Goal: Task Accomplishment & Management: Manage account settings

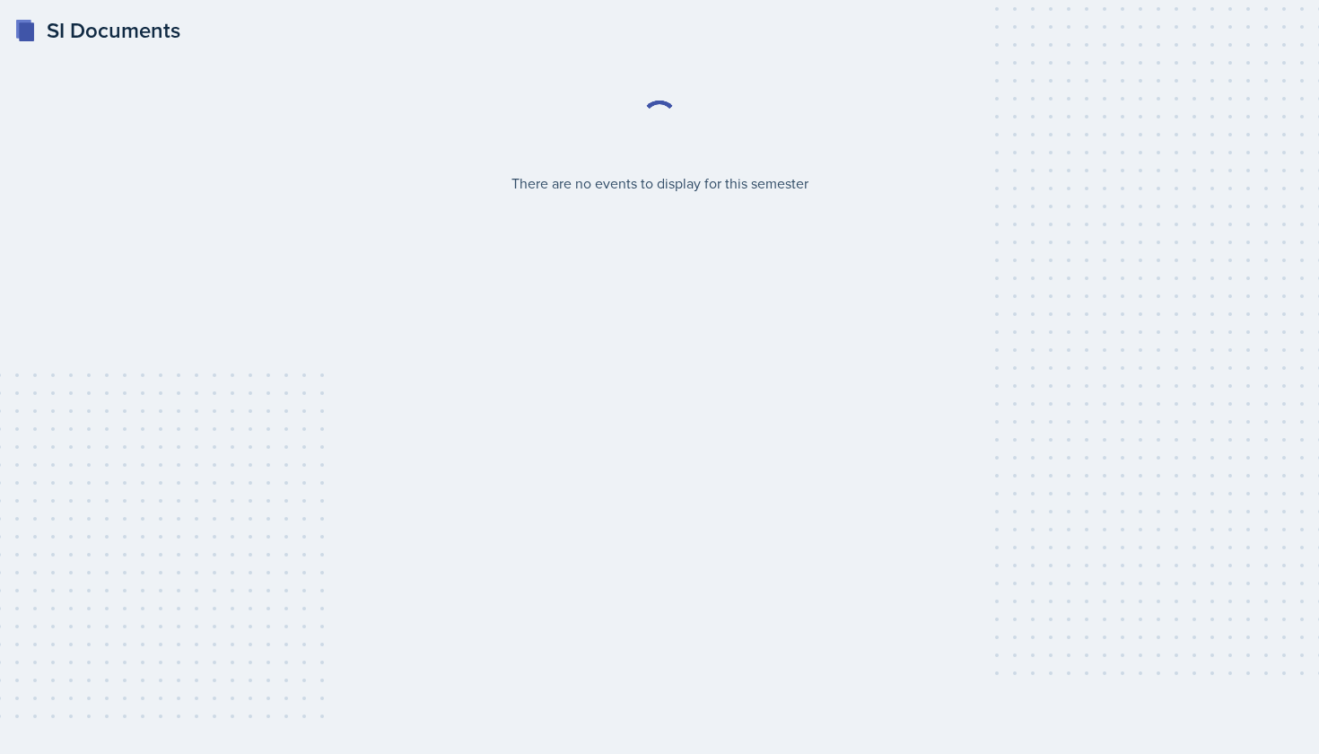
select select "2bed604d-1099-4043-b1bc-2365e8740244"
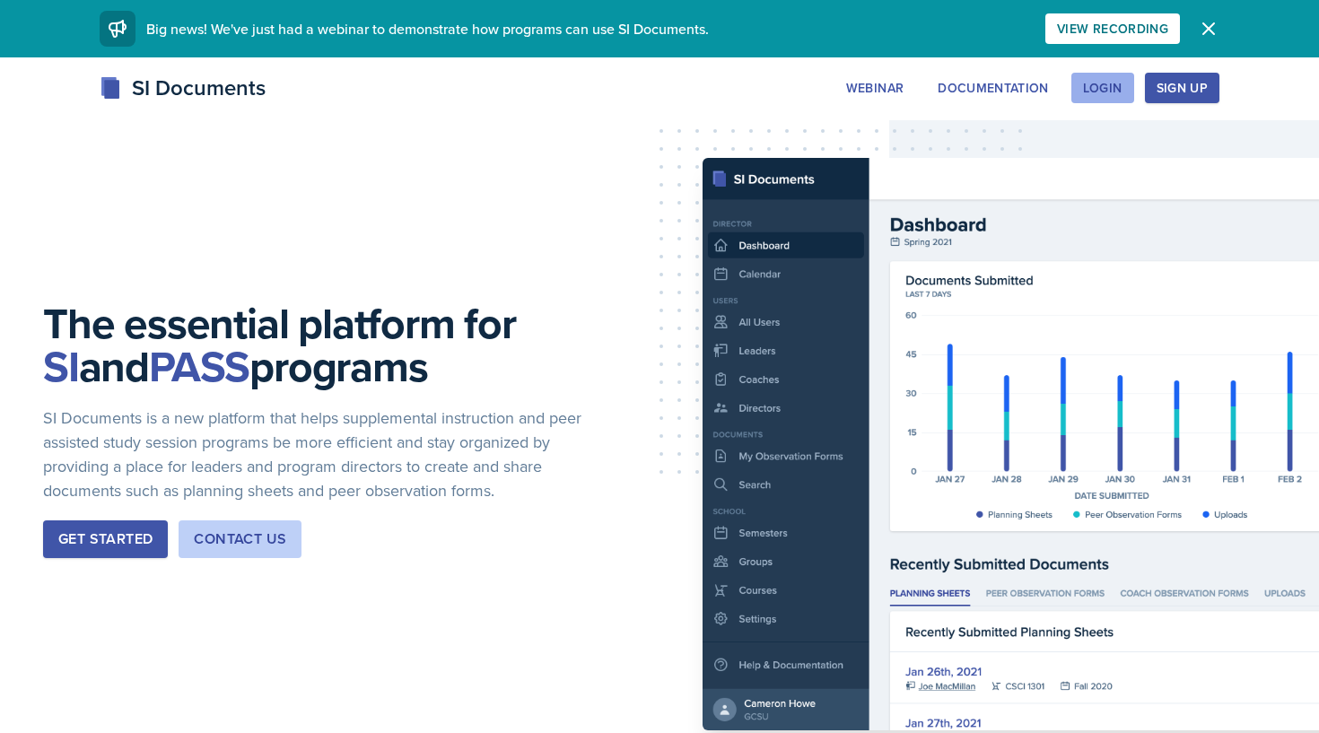
click at [1107, 75] on button "Login" at bounding box center [1103, 88] width 63 height 31
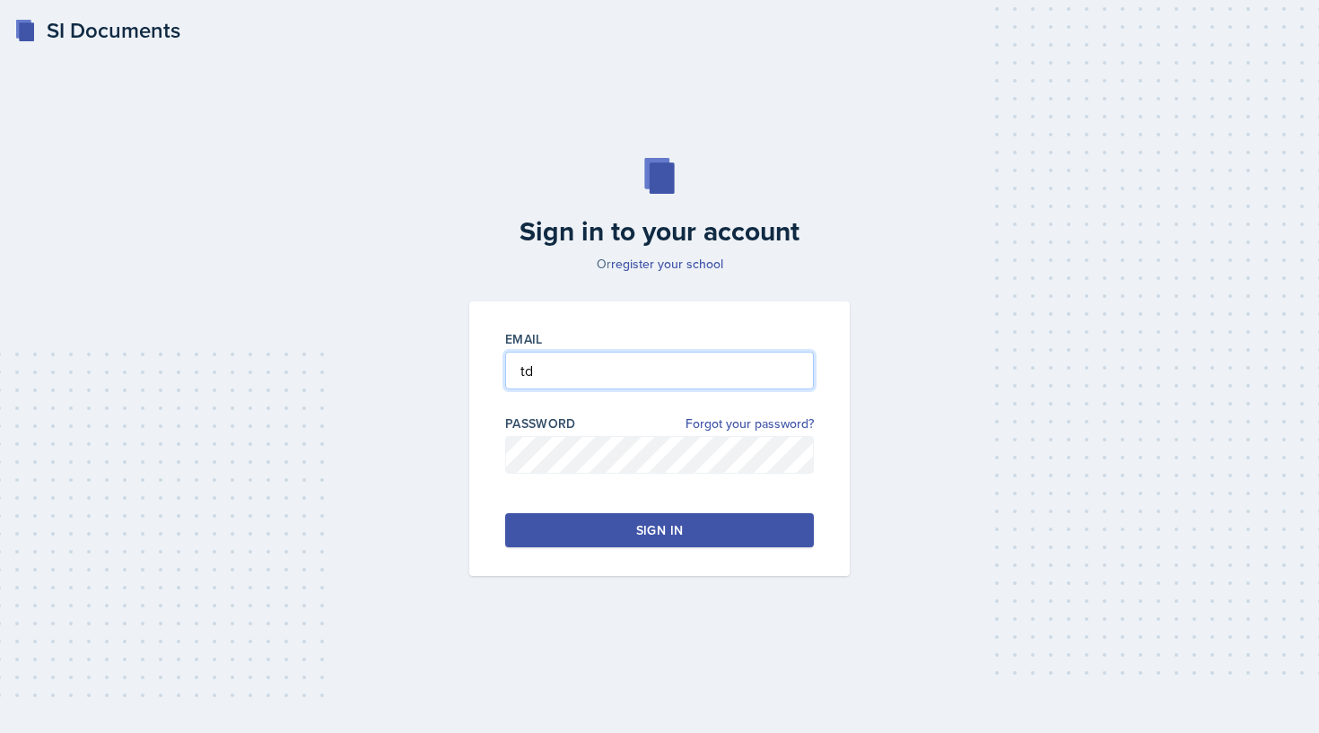
type input "t"
click at [784, 375] on input "tdeckard@" at bounding box center [659, 371] width 309 height 38
type input "tdeckard@students.kennesaw.edu"
click at [652, 526] on div "Sign in" at bounding box center [659, 530] width 47 height 18
click at [674, 539] on button "Sign in" at bounding box center [659, 530] width 309 height 34
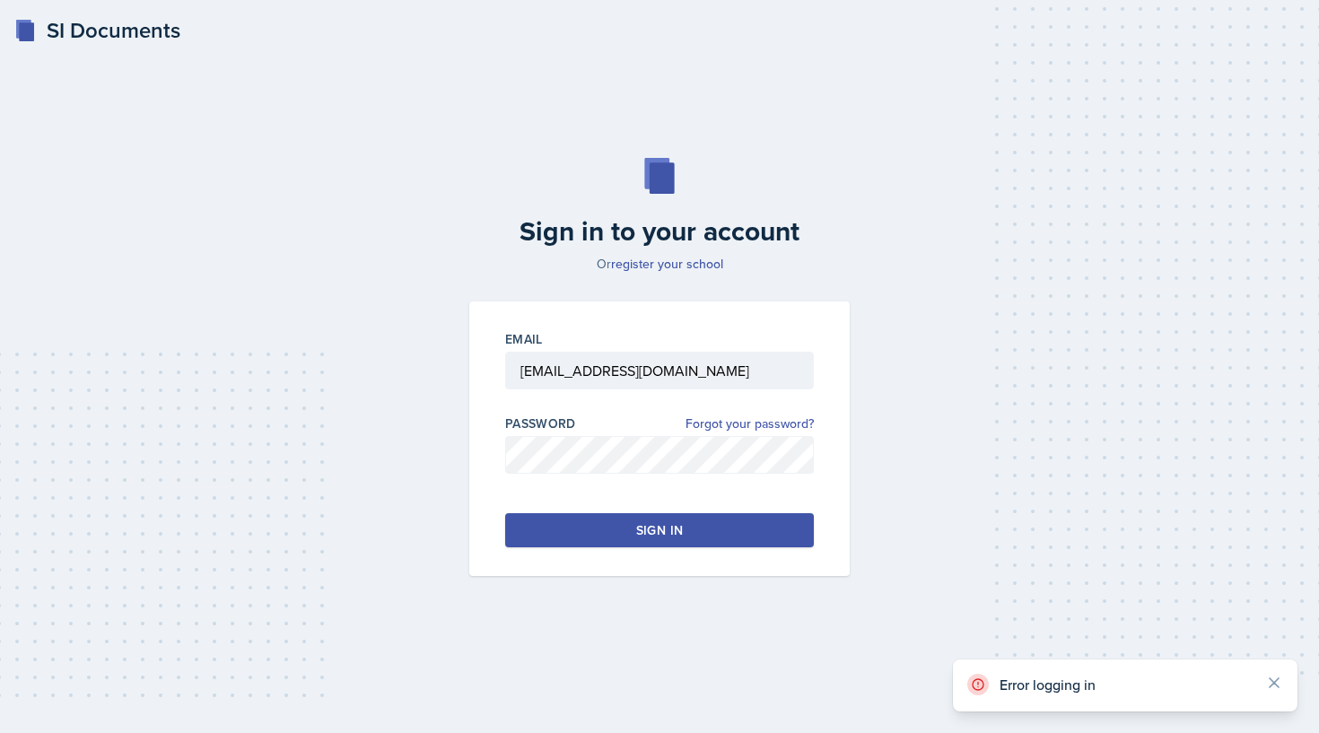
click at [122, 24] on div "SI Documents" at bounding box center [97, 30] width 166 height 32
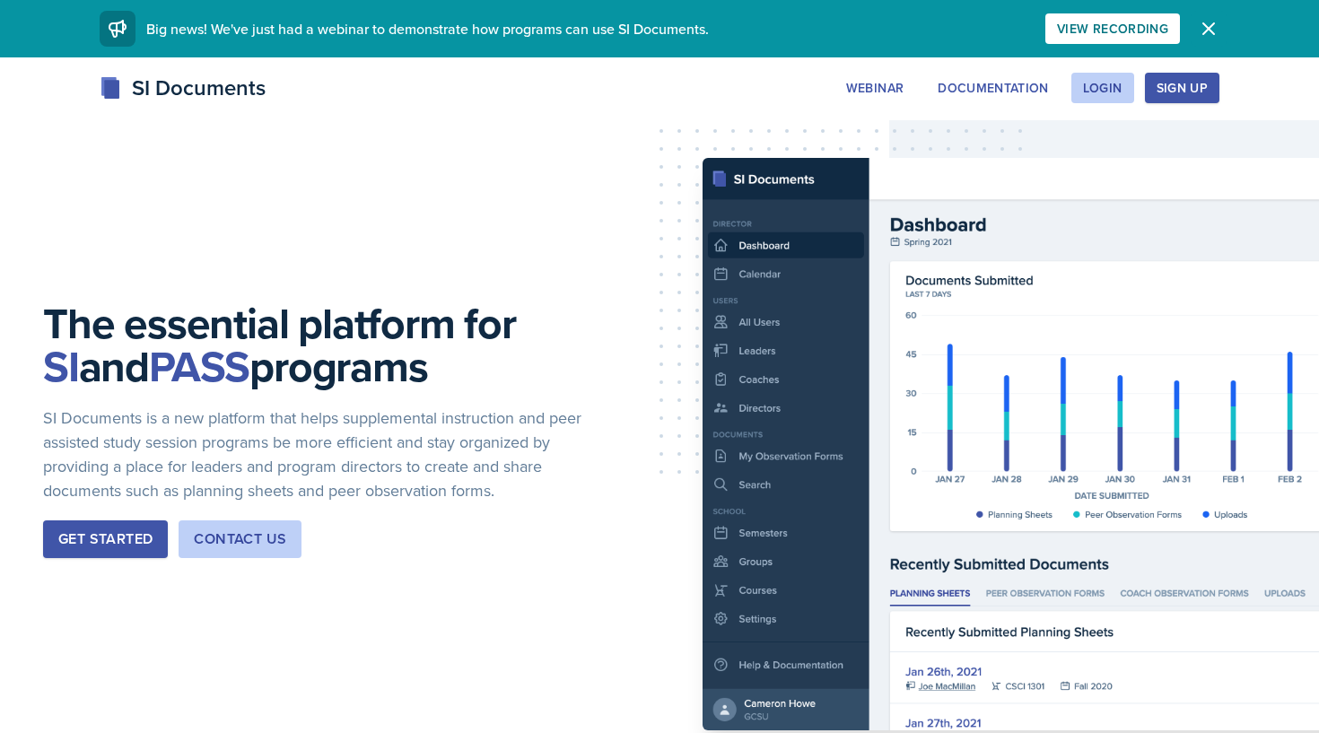
click at [1209, 31] on icon "button" at bounding box center [1209, 29] width 22 height 22
click at [1170, 95] on div "Sign Up" at bounding box center [1182, 88] width 51 height 14
click at [1205, 28] on icon "button" at bounding box center [1209, 29] width 22 height 22
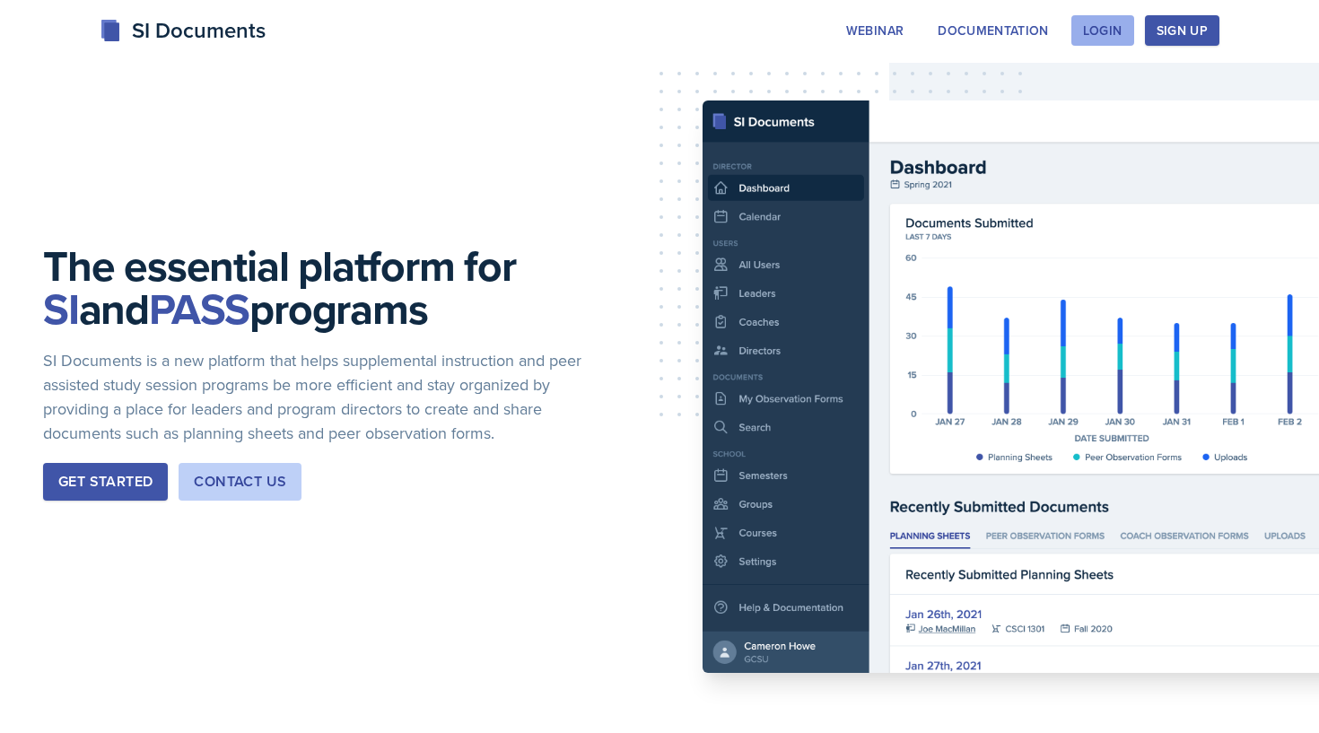
click at [1102, 26] on div "Login" at bounding box center [1102, 30] width 39 height 14
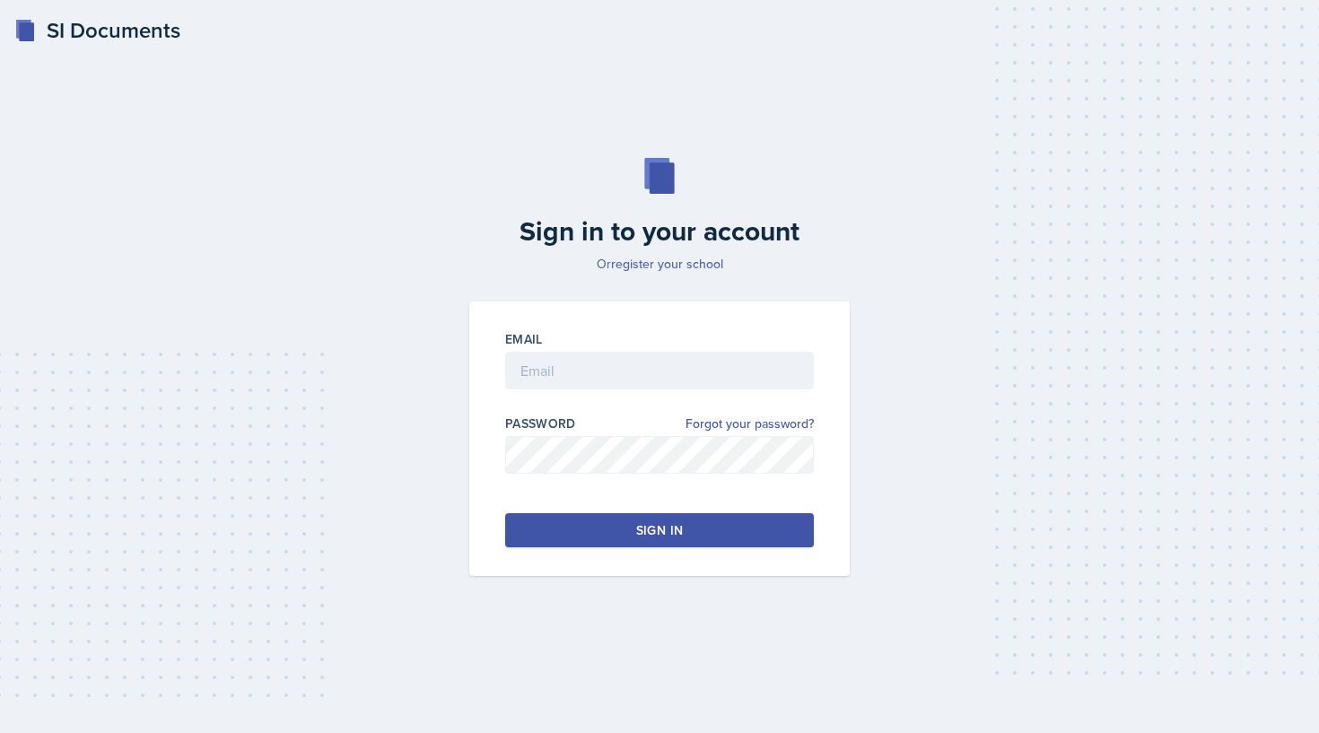
click at [648, 267] on link "register your school" at bounding box center [667, 264] width 112 height 18
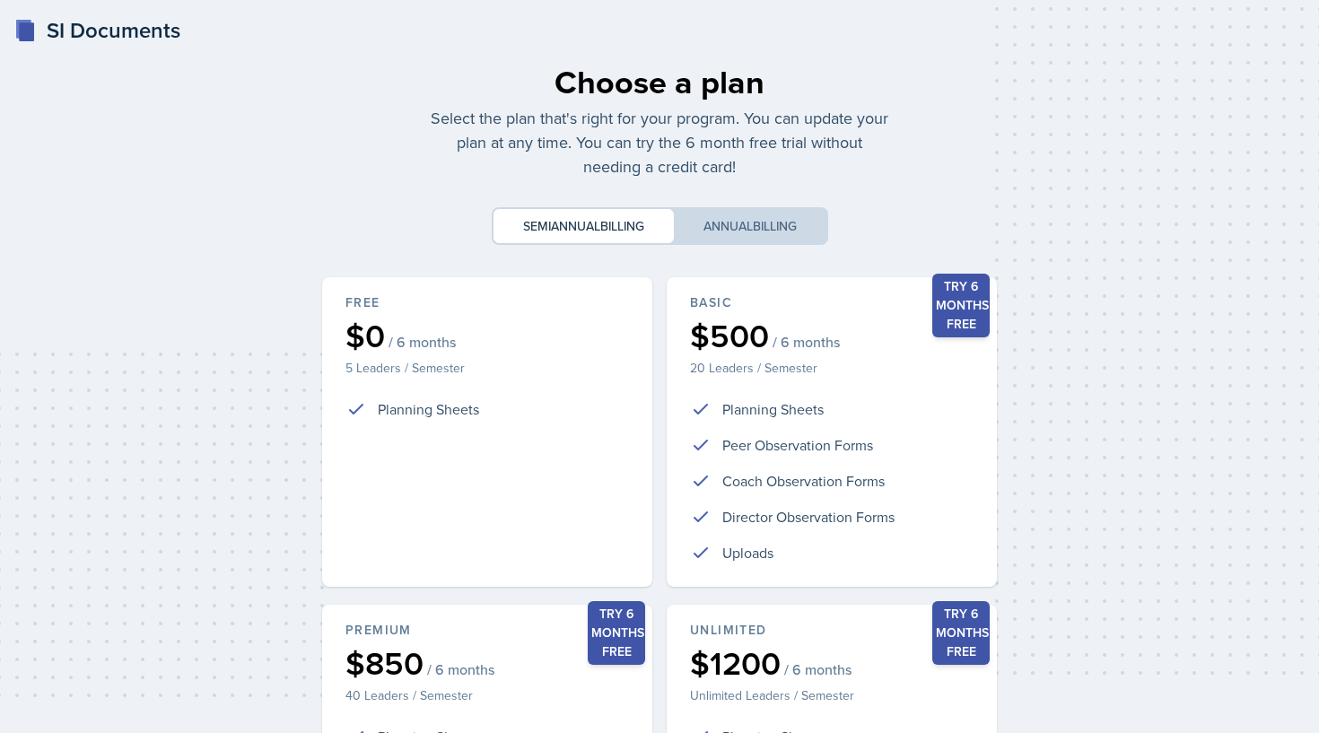
click at [167, 25] on div "SI Documents" at bounding box center [97, 30] width 166 height 32
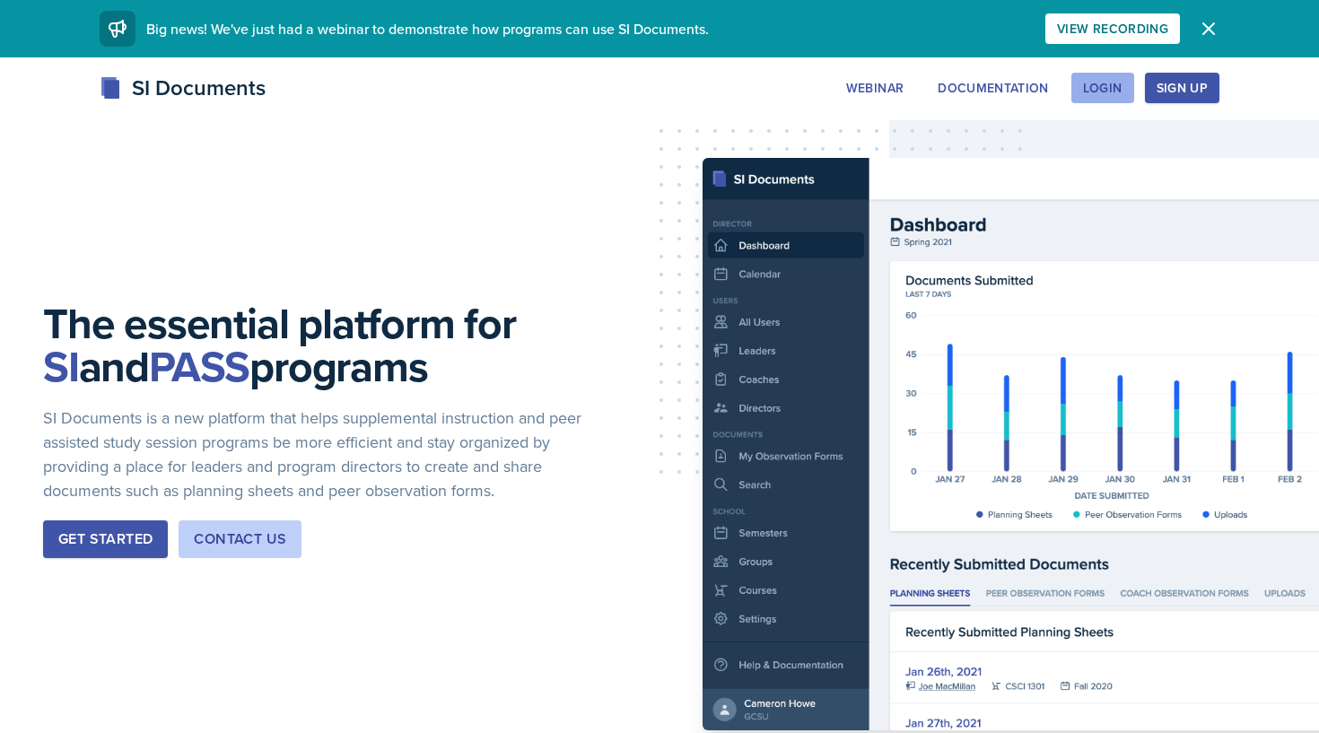
click at [1112, 90] on div "Login" at bounding box center [1102, 88] width 39 height 14
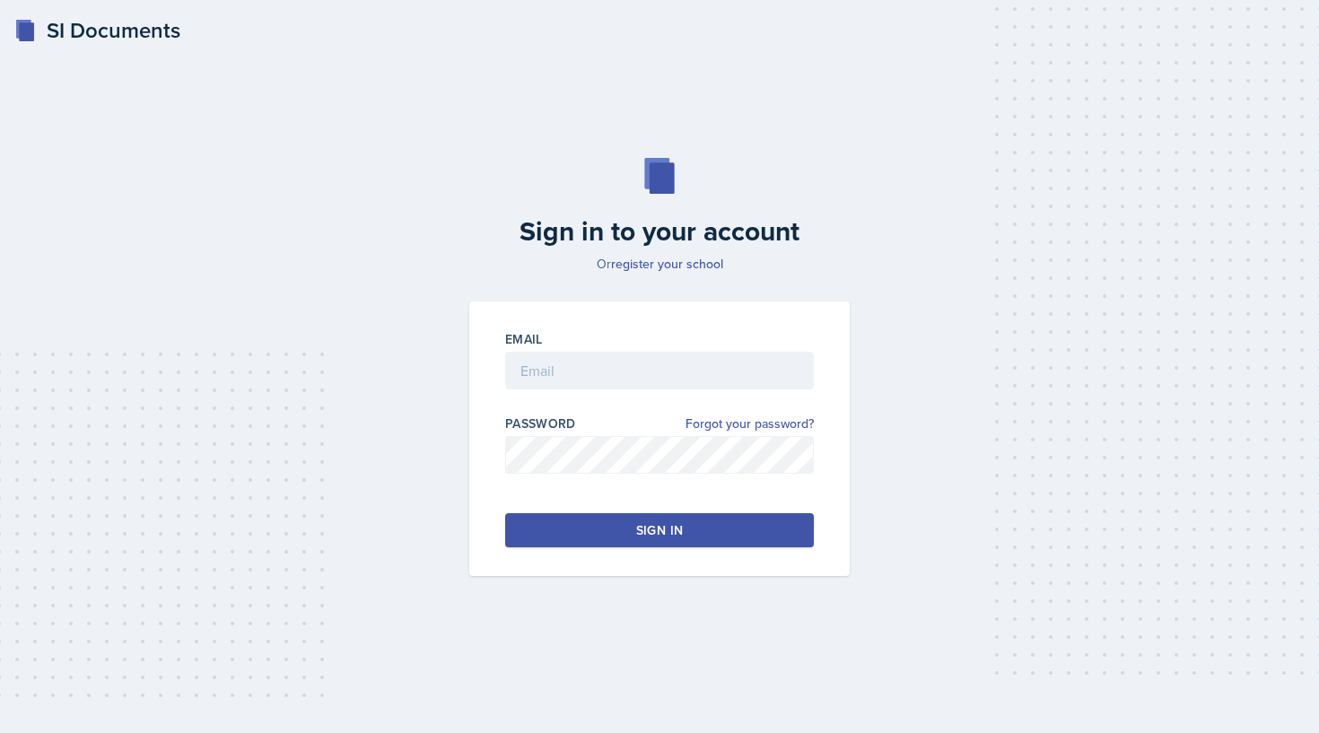
click at [723, 406] on div at bounding box center [659, 399] width 309 height 18
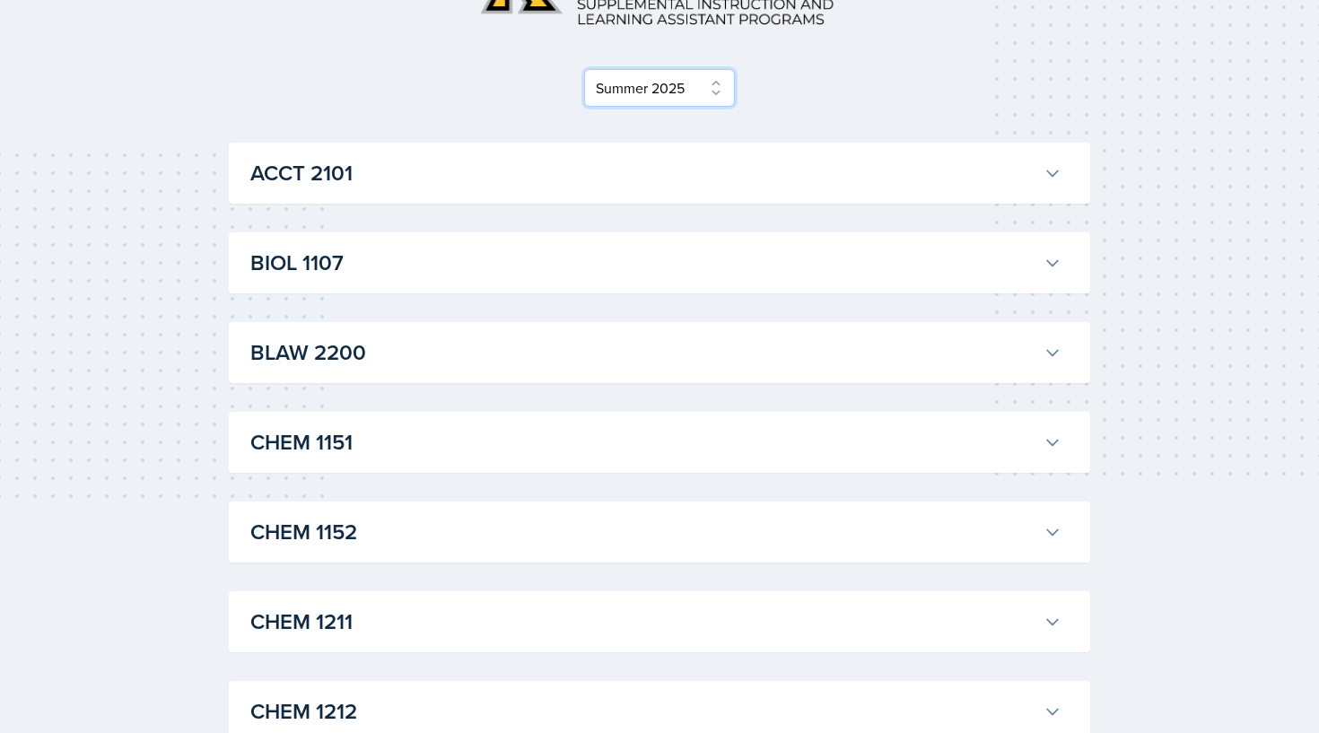
scroll to position [202, 0]
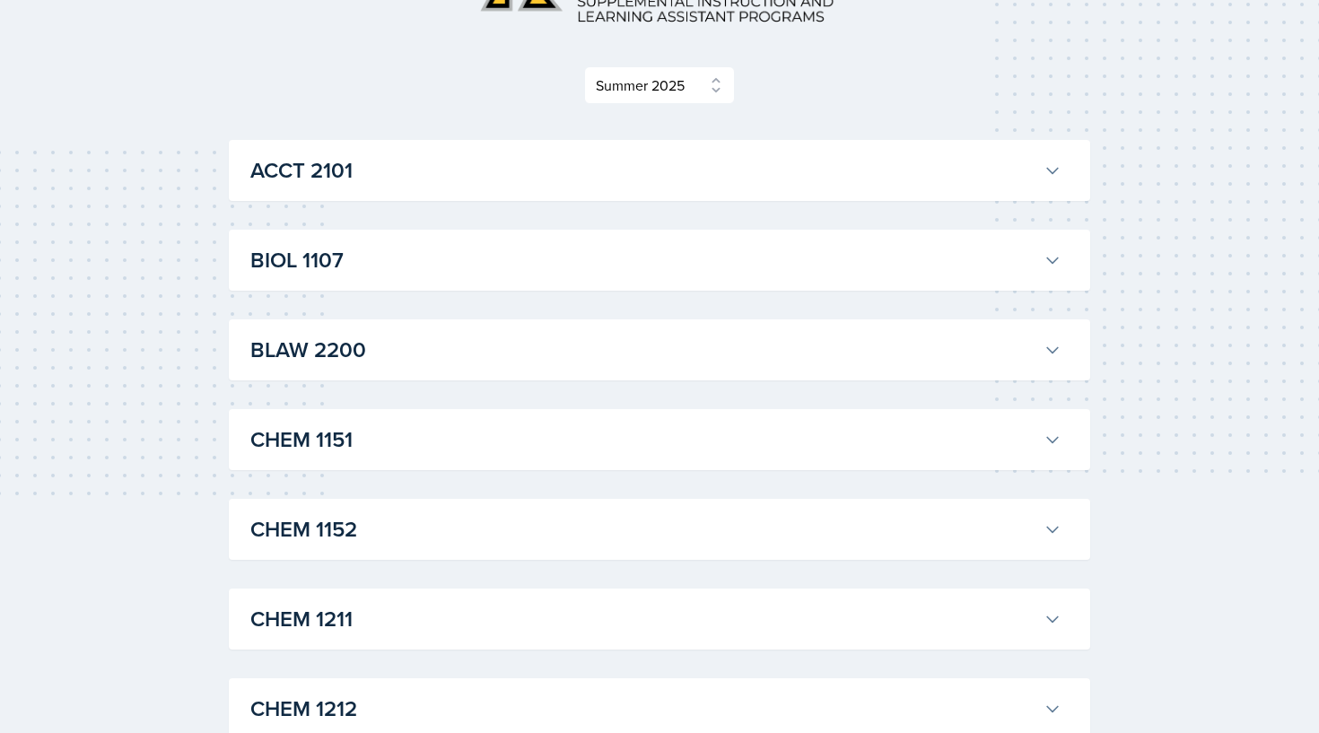
click at [1059, 177] on icon at bounding box center [1053, 171] width 18 height 18
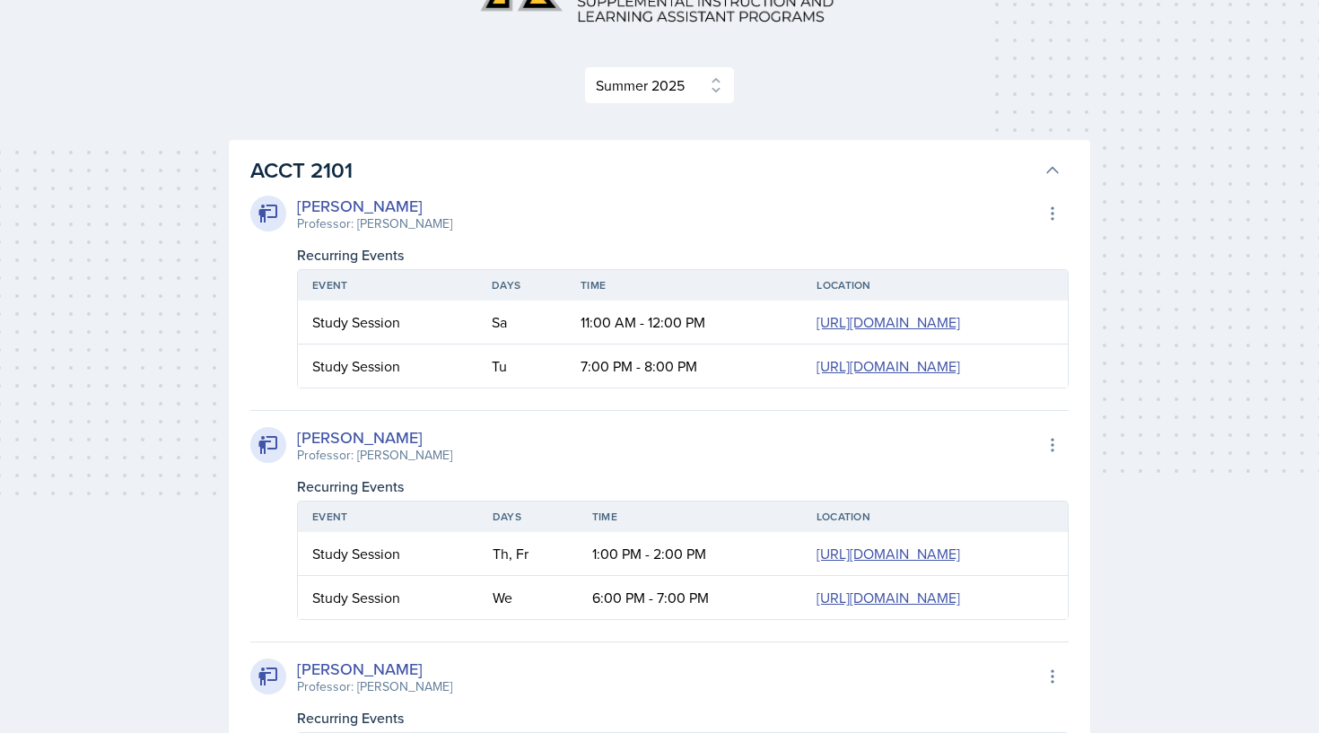
click at [1059, 177] on icon at bounding box center [1053, 171] width 18 height 18
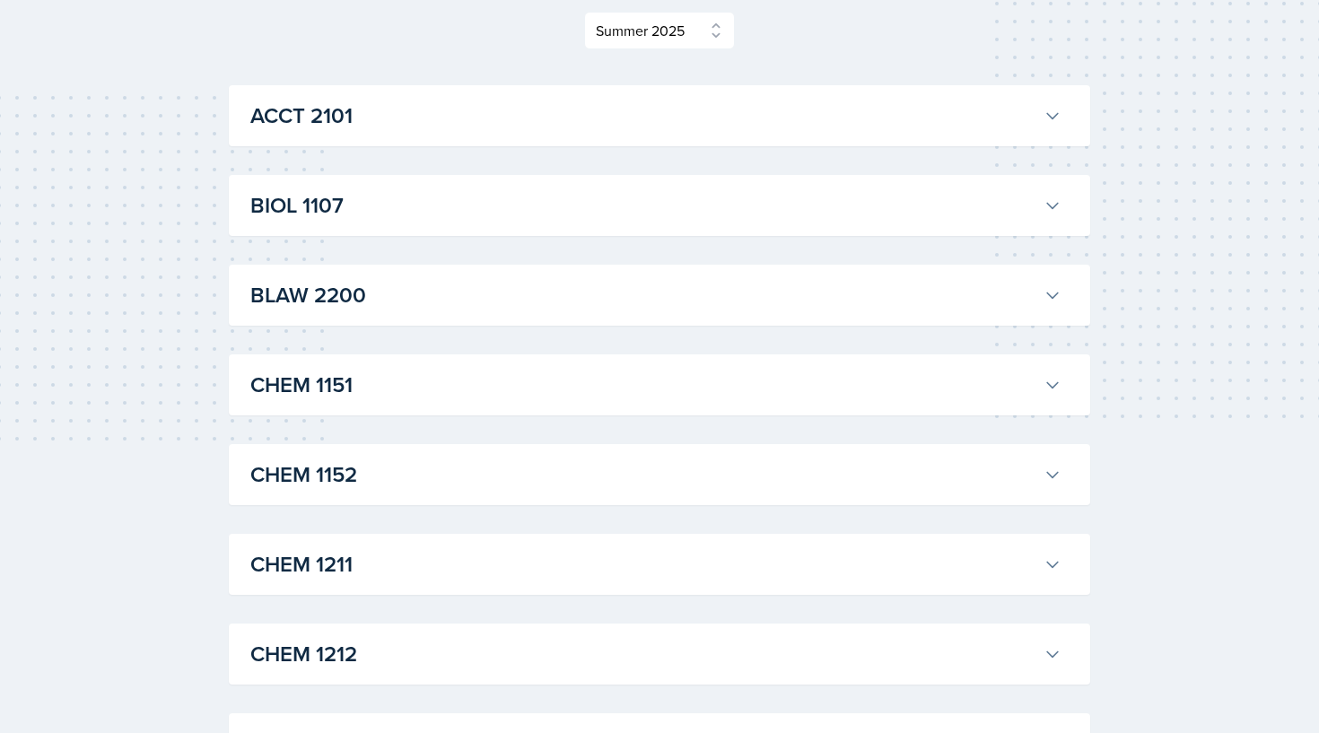
scroll to position [258, 0]
click at [1071, 211] on div "BIOL 1107 [PERSON_NAME] Professor: [PERSON_NAME] Export to Google Calendar Recu…" at bounding box center [660, 204] width 862 height 61
click at [1059, 206] on icon at bounding box center [1053, 205] width 18 height 18
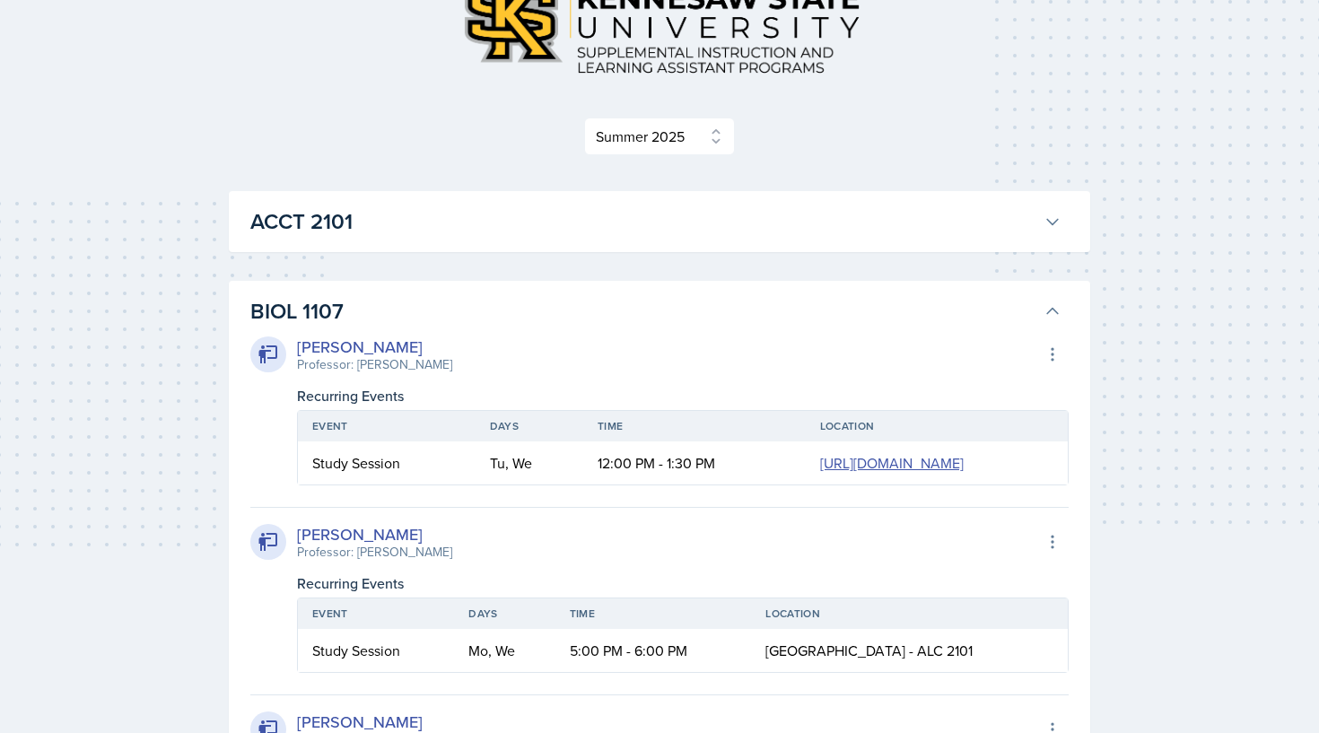
scroll to position [150, 0]
click at [1053, 301] on button "BIOL 1107" at bounding box center [656, 312] width 819 height 39
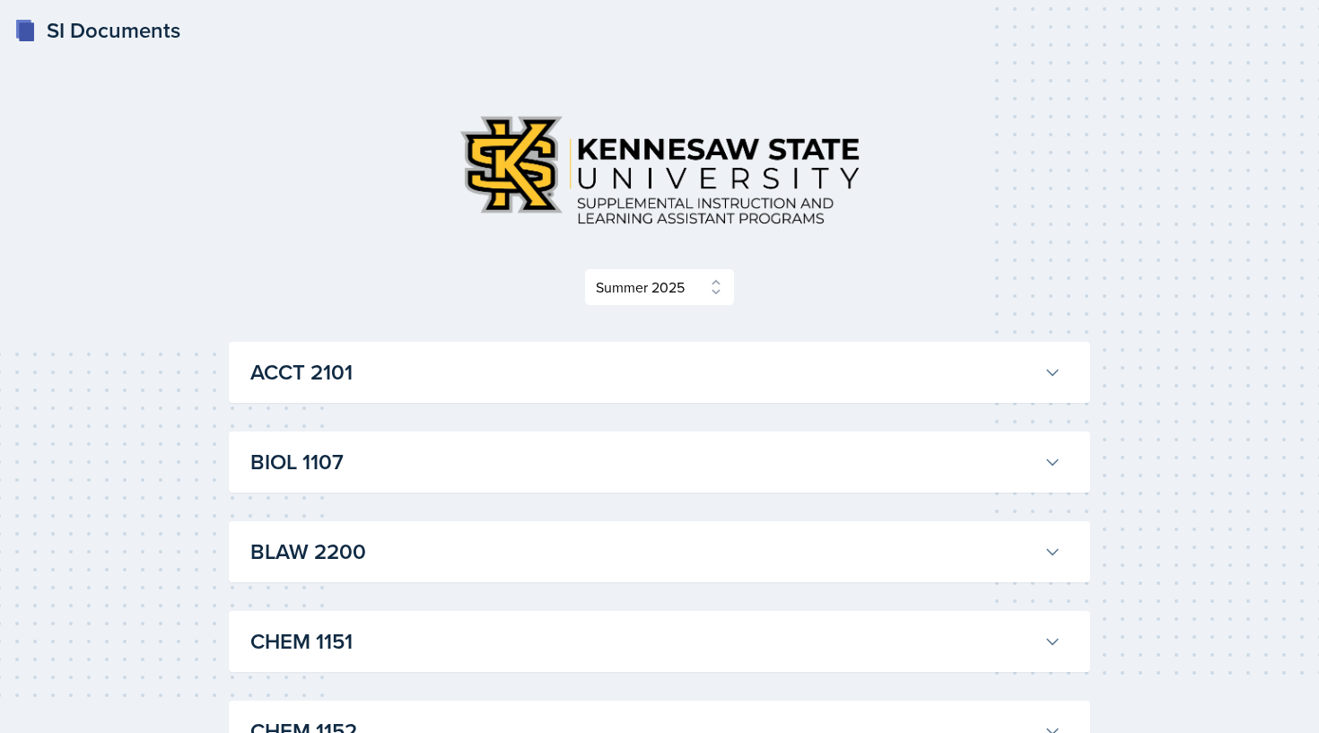
scroll to position [0, 0]
select select "2bed604d-1099-4043-b1bc-2365e8740244"
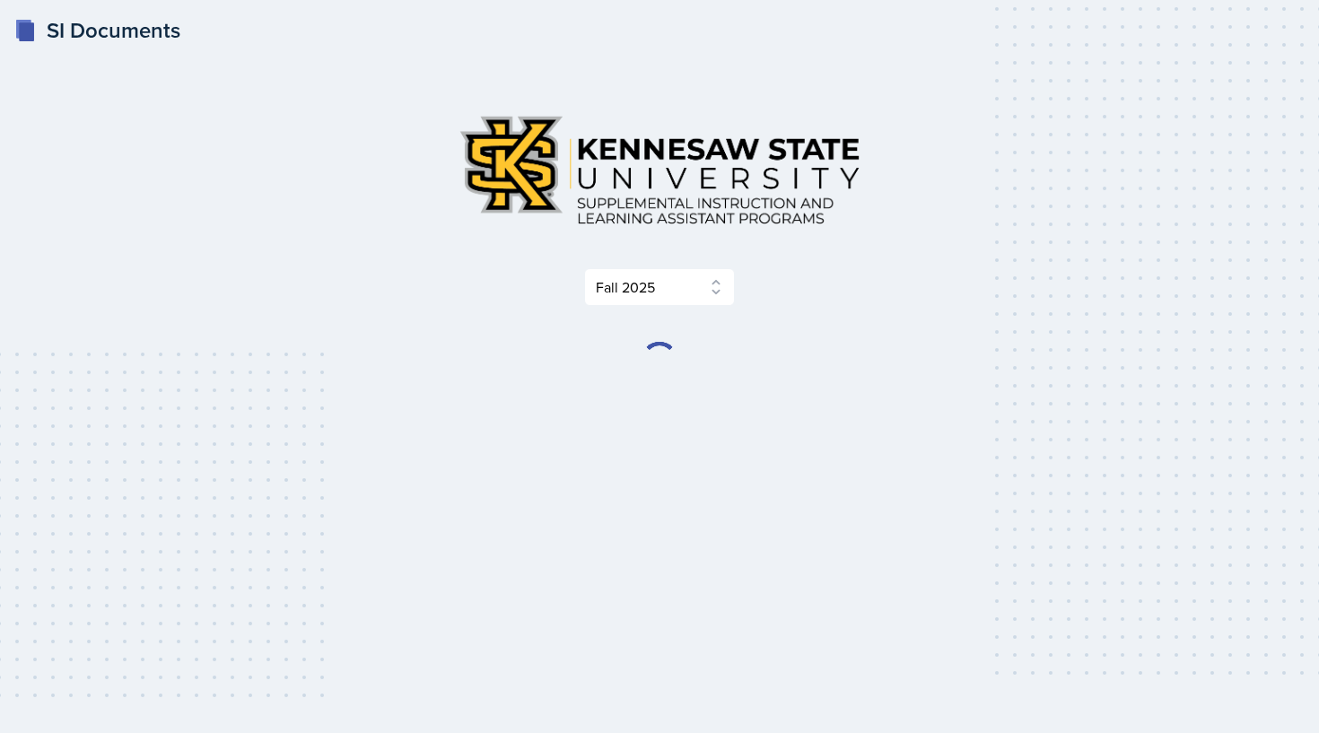
click at [682, 250] on div "Select Semester Fall 2025 Summer 2025 Spring 2025 Fall 2024 Summer 2024 Spring …" at bounding box center [660, 204] width 862 height 206
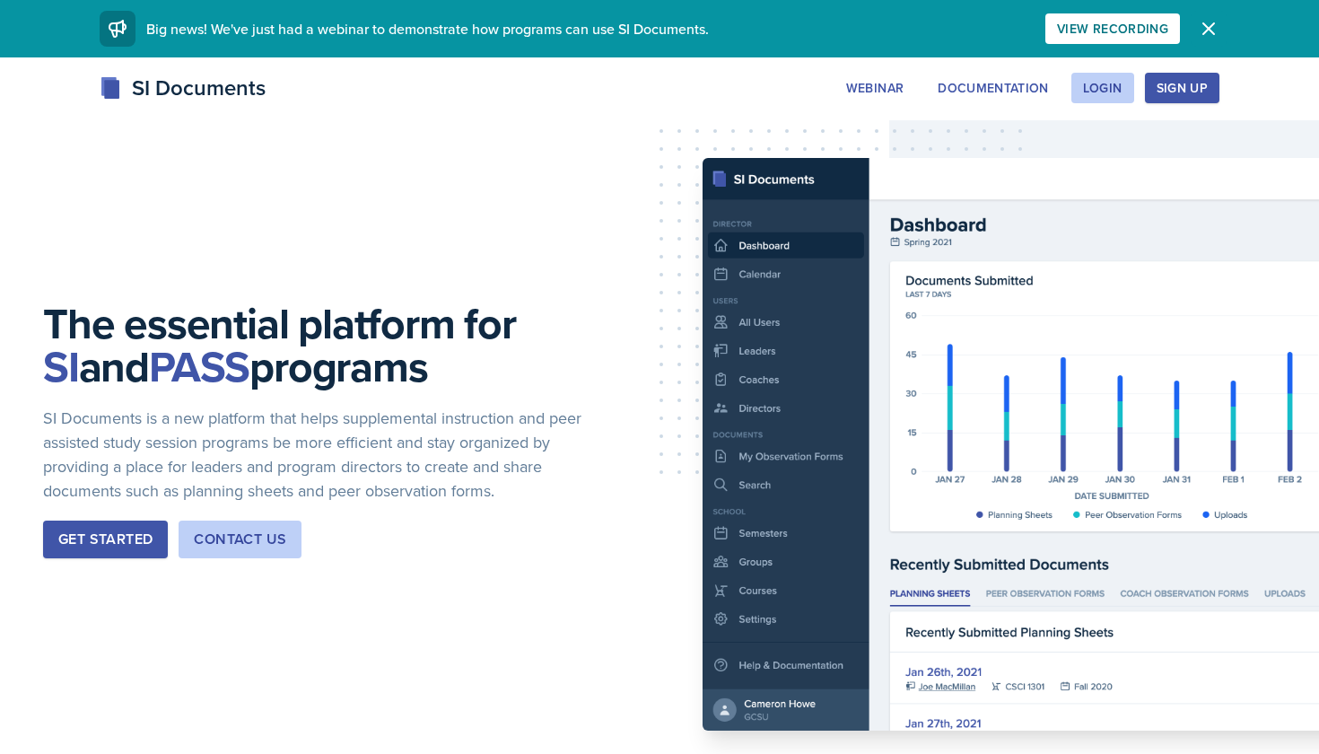
click at [1209, 24] on icon "button" at bounding box center [1209, 29] width 22 height 22
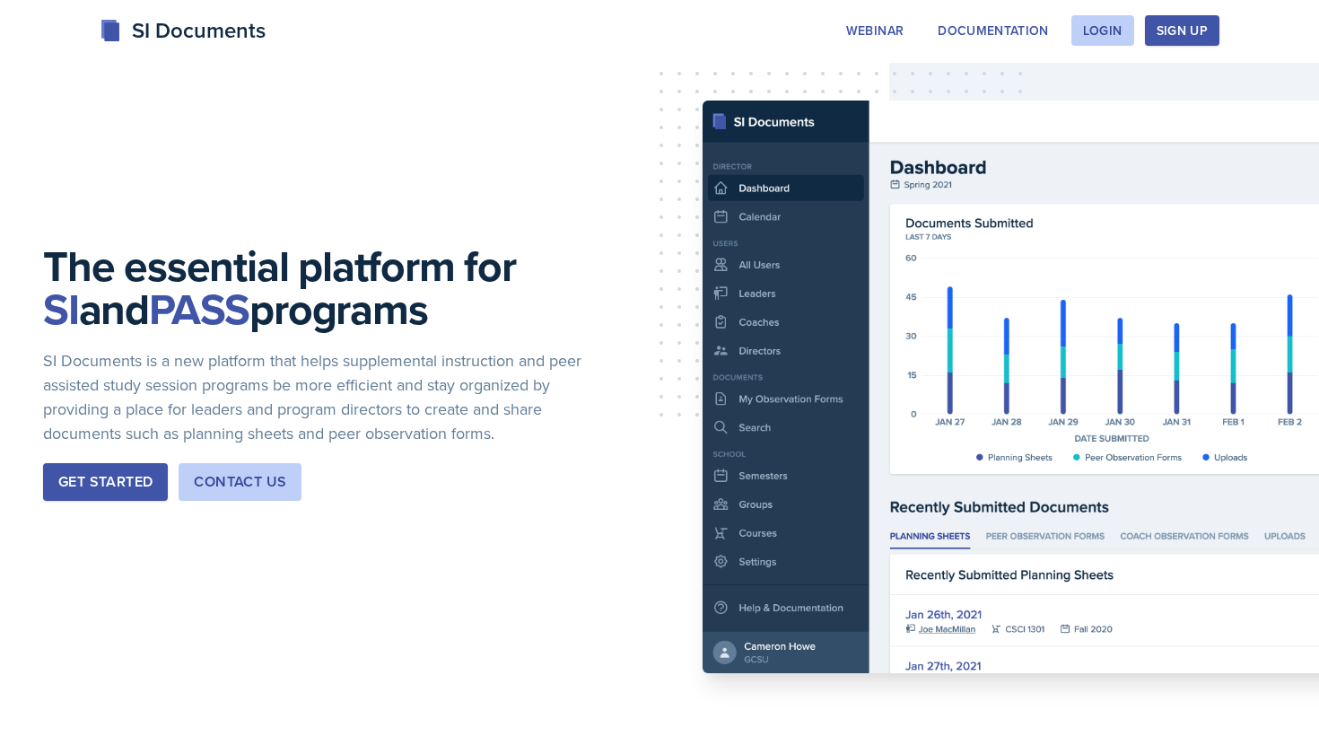
scroll to position [5, 0]
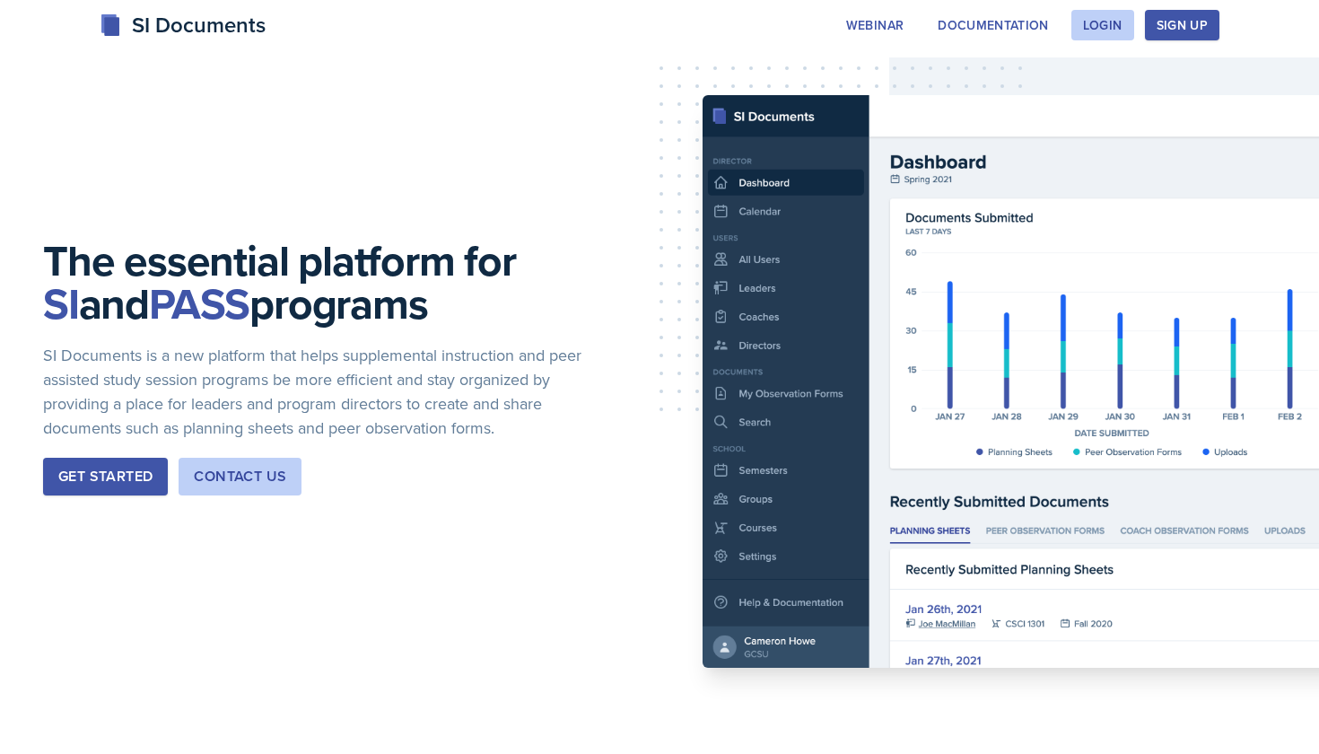
click at [1197, 27] on div "Sign Up" at bounding box center [1182, 25] width 51 height 14
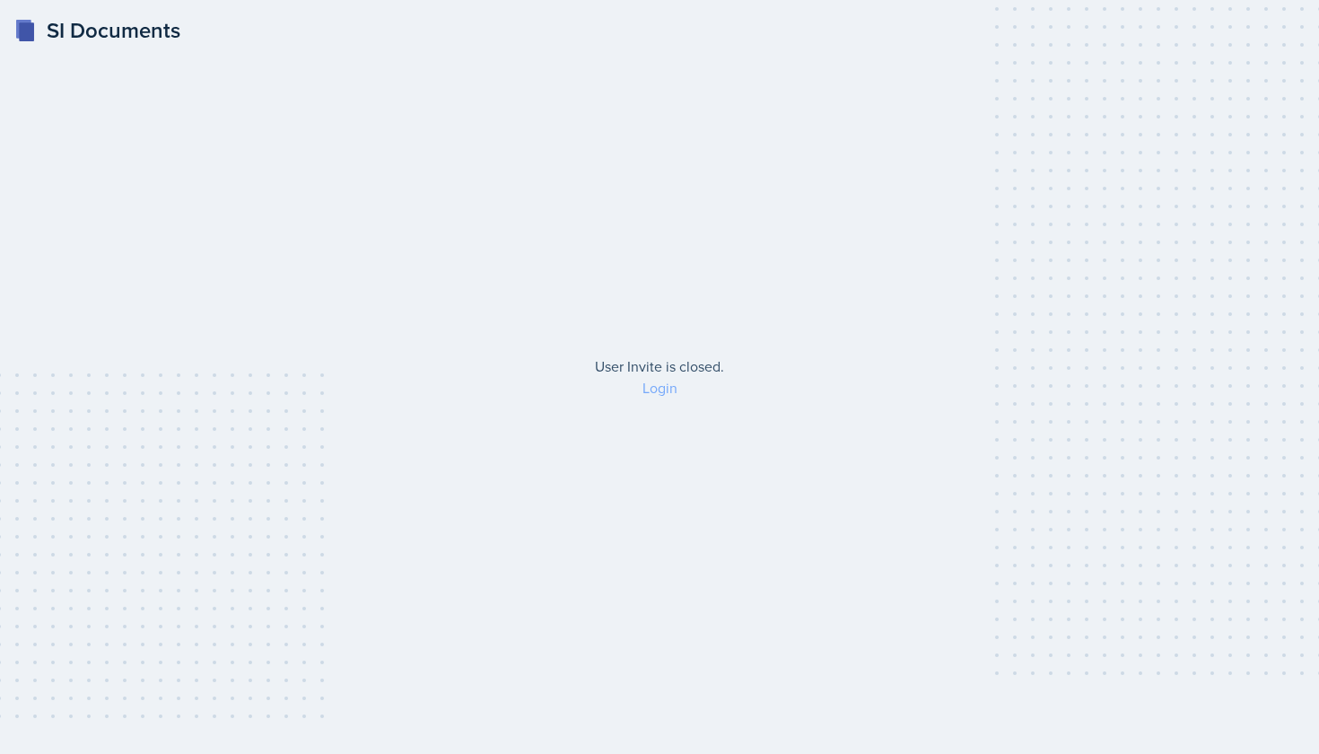
click at [666, 386] on link "Login" at bounding box center [660, 388] width 35 height 20
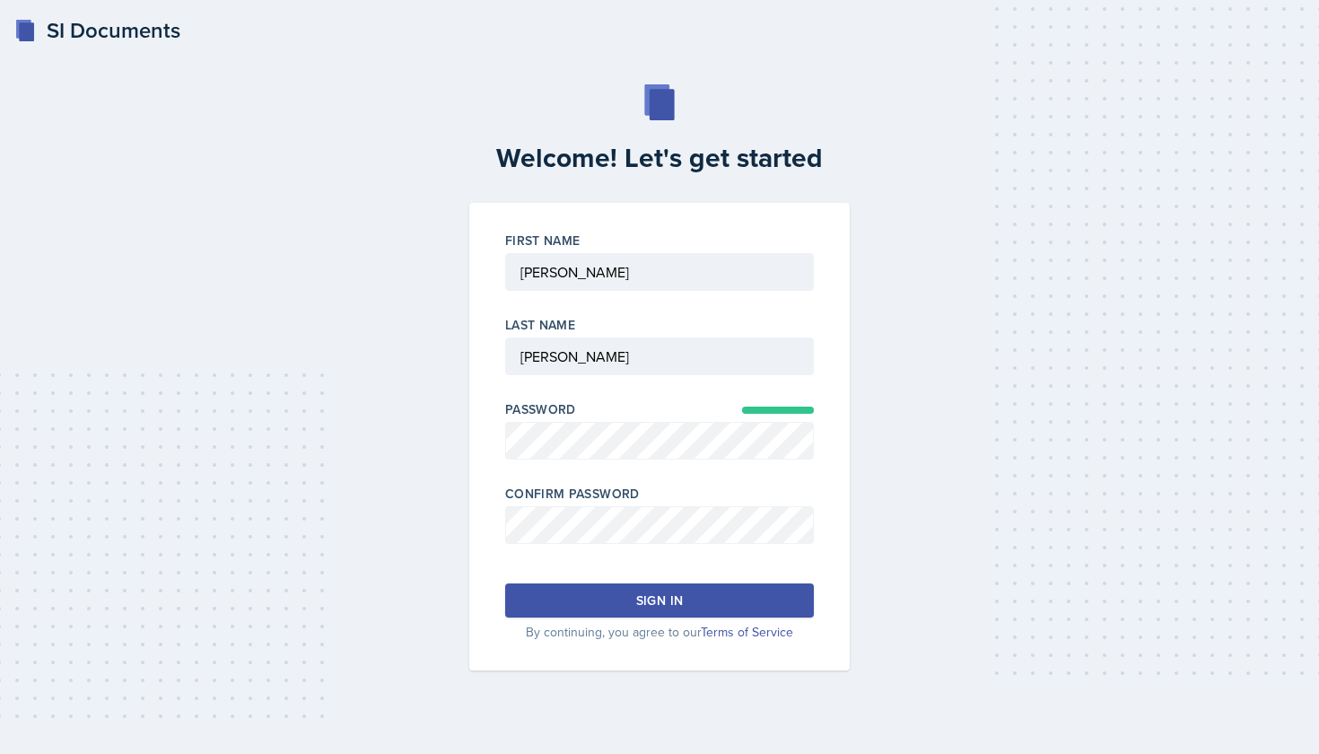
click at [656, 600] on div "Sign in" at bounding box center [659, 600] width 47 height 18
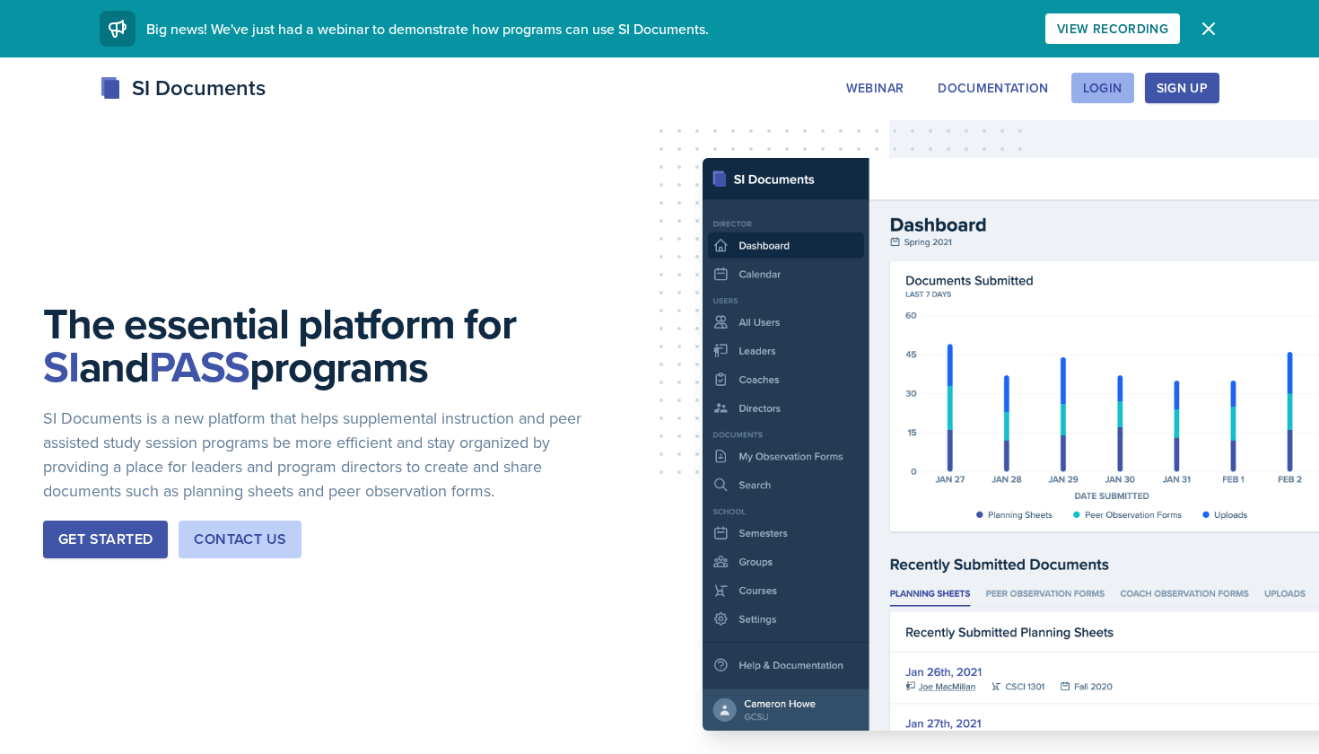
click at [1126, 92] on button "Login" at bounding box center [1103, 88] width 63 height 31
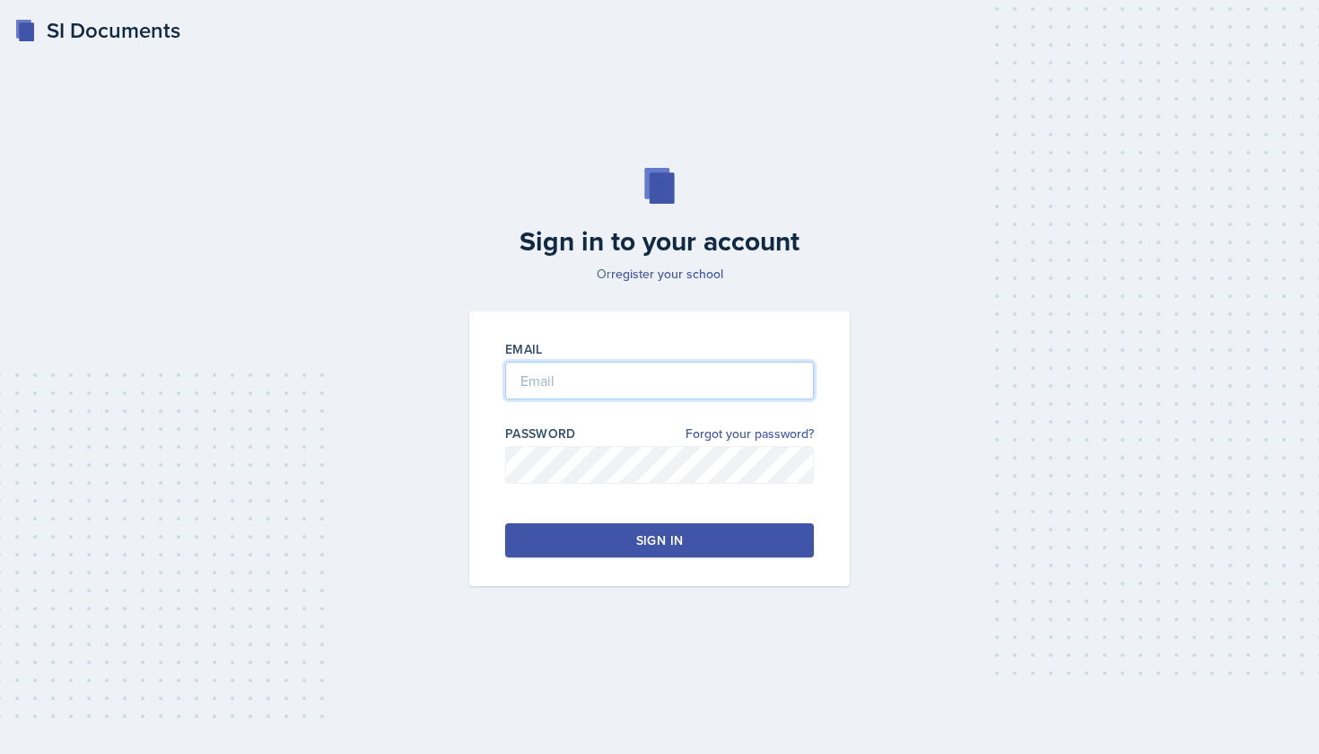
type input "[EMAIL_ADDRESS][DOMAIN_NAME]"
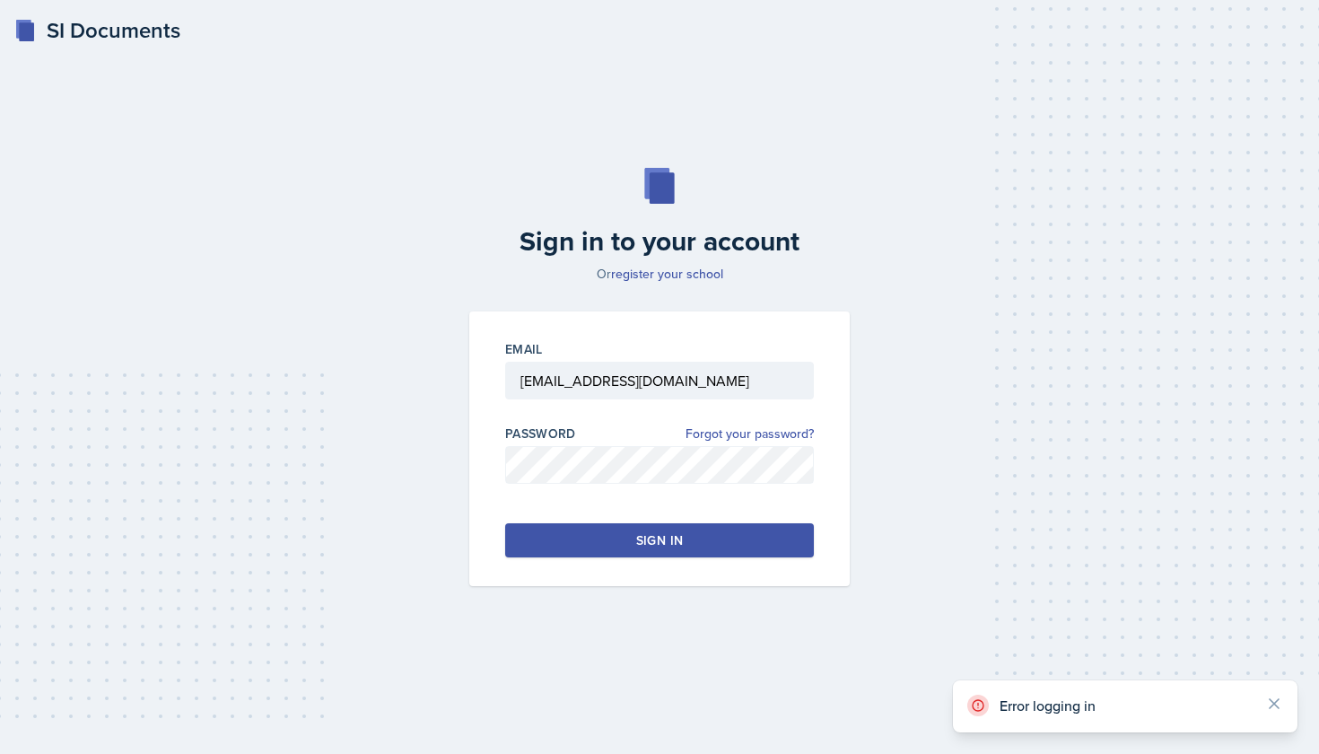
click at [648, 531] on div "Sign in" at bounding box center [659, 540] width 47 height 18
click at [659, 537] on div "Sign in" at bounding box center [659, 540] width 47 height 18
click at [898, 218] on div "Sign in to your account Or register your school Email tdeckard@students.kennesa…" at bounding box center [660, 376] width 1262 height 533
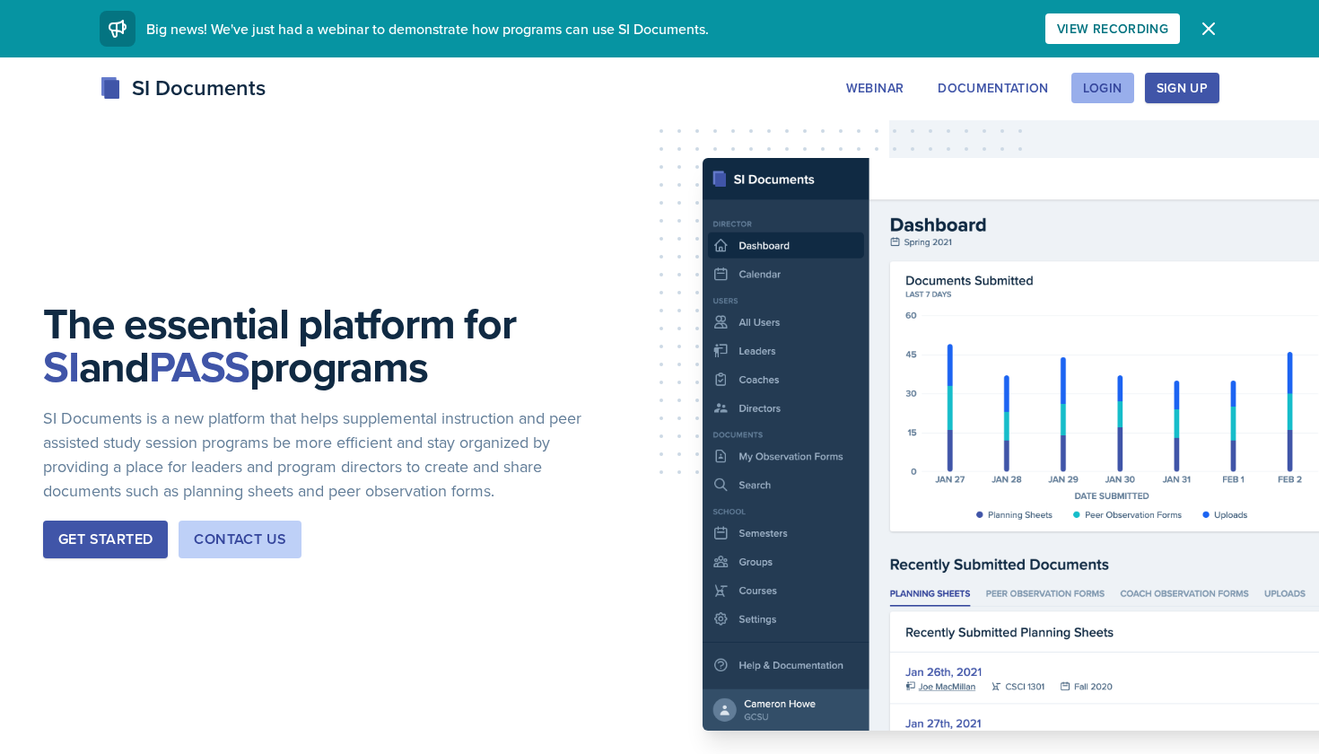
click at [1086, 83] on div "Login" at bounding box center [1102, 88] width 39 height 14
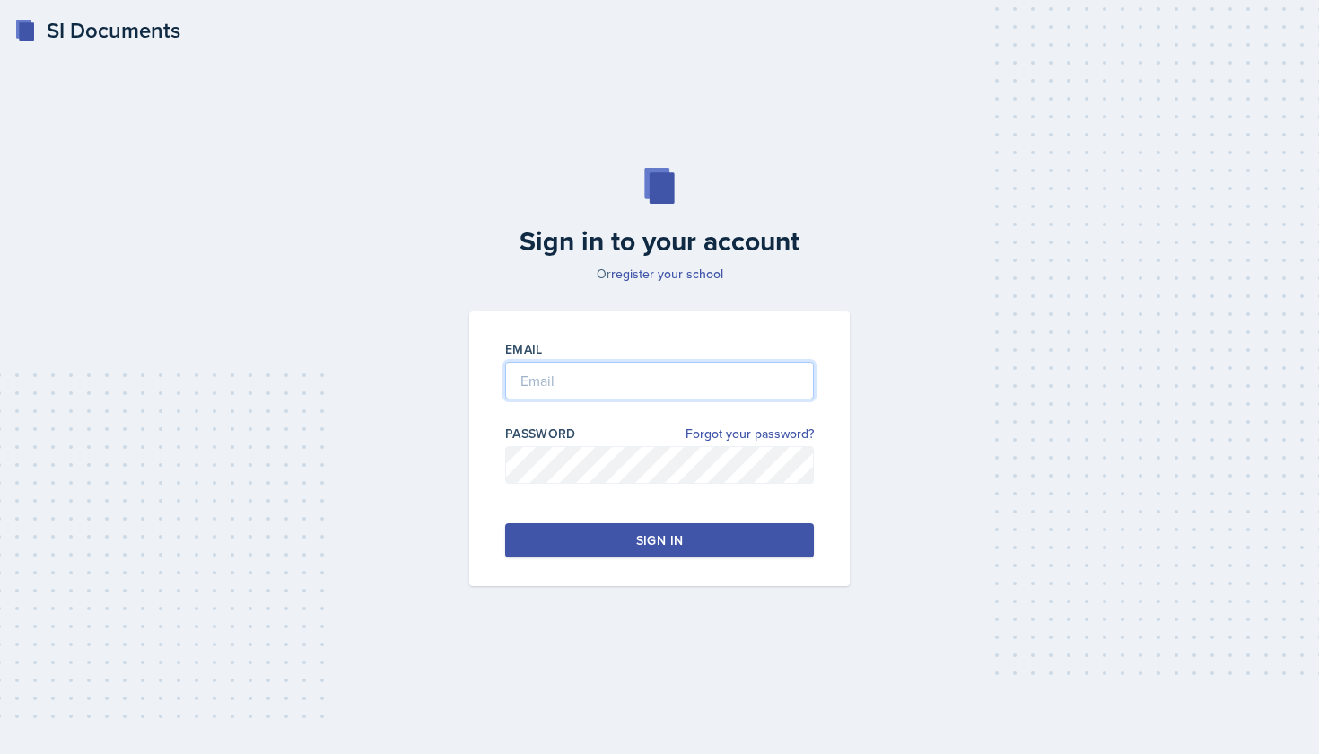
type input "[EMAIL_ADDRESS][DOMAIN_NAME]"
click at [718, 530] on button "Sign in" at bounding box center [659, 540] width 309 height 34
click at [740, 534] on button "Sign in" at bounding box center [659, 540] width 309 height 34
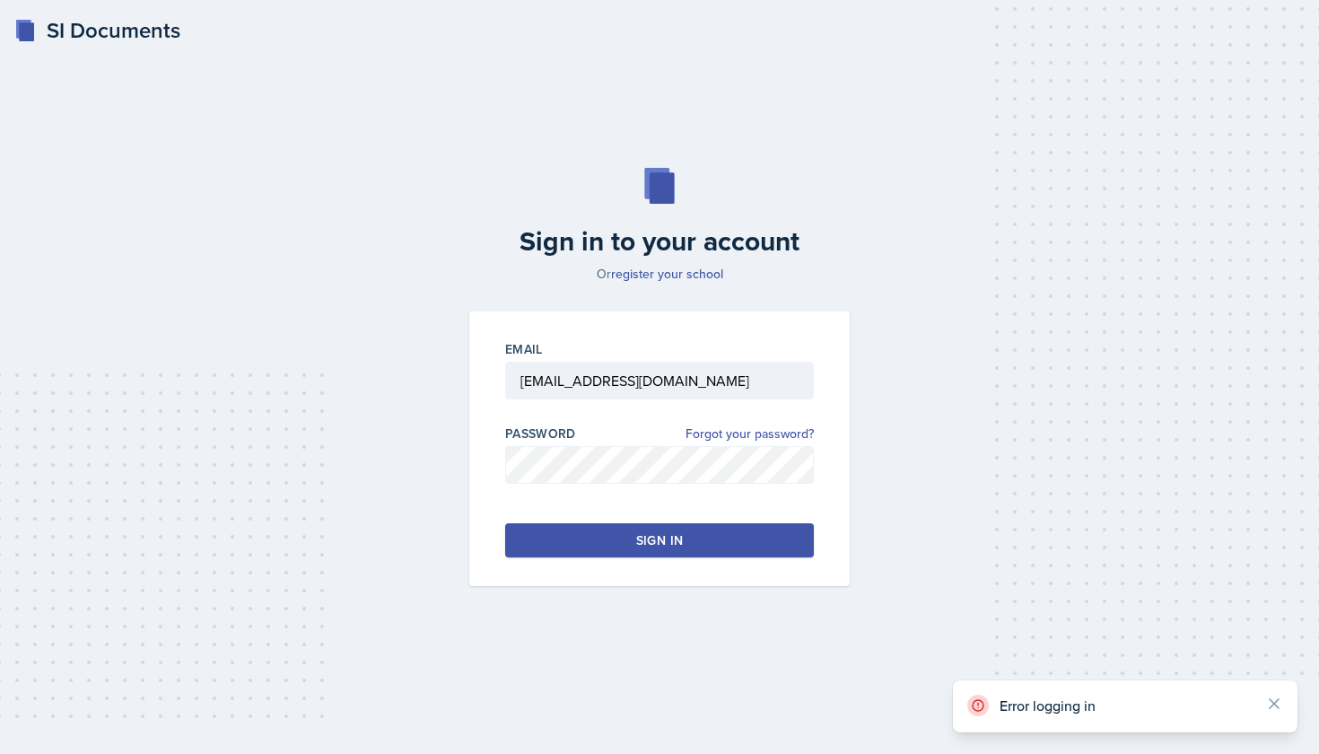
click at [740, 534] on button "Sign in" at bounding box center [659, 540] width 309 height 34
